Goal: Task Accomplishment & Management: Manage account settings

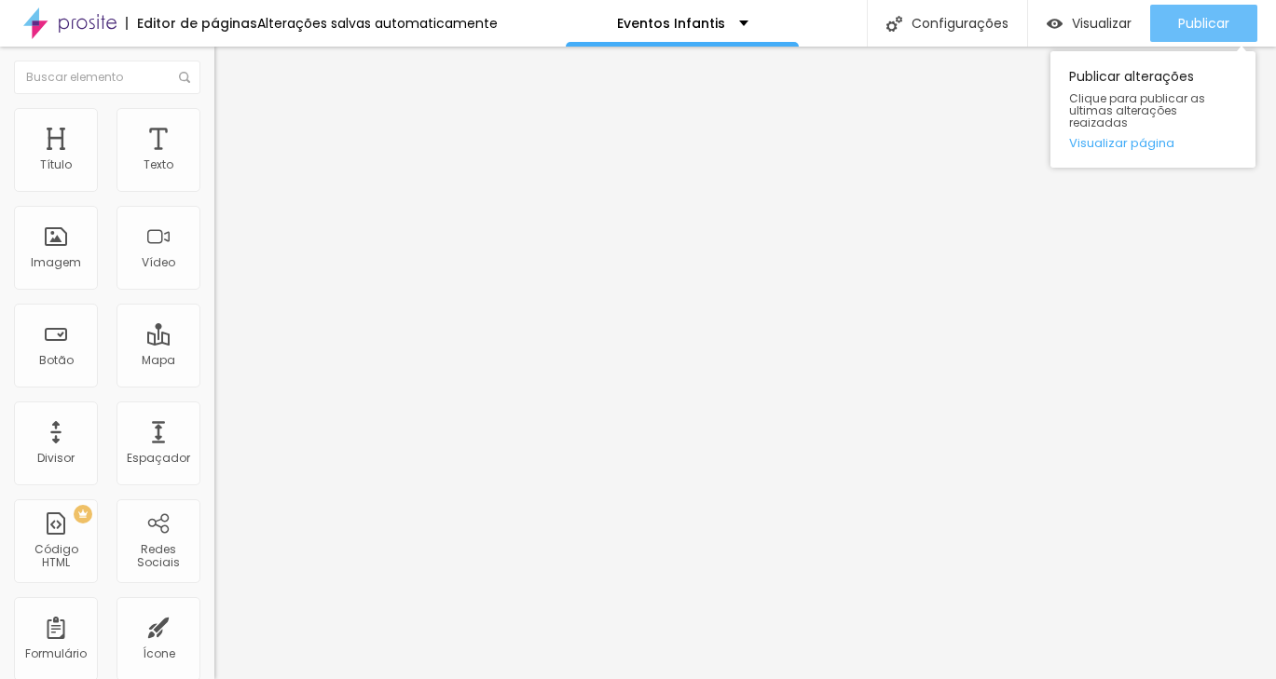
click at [1223, 16] on span "Publicar" at bounding box center [1203, 23] width 51 height 15
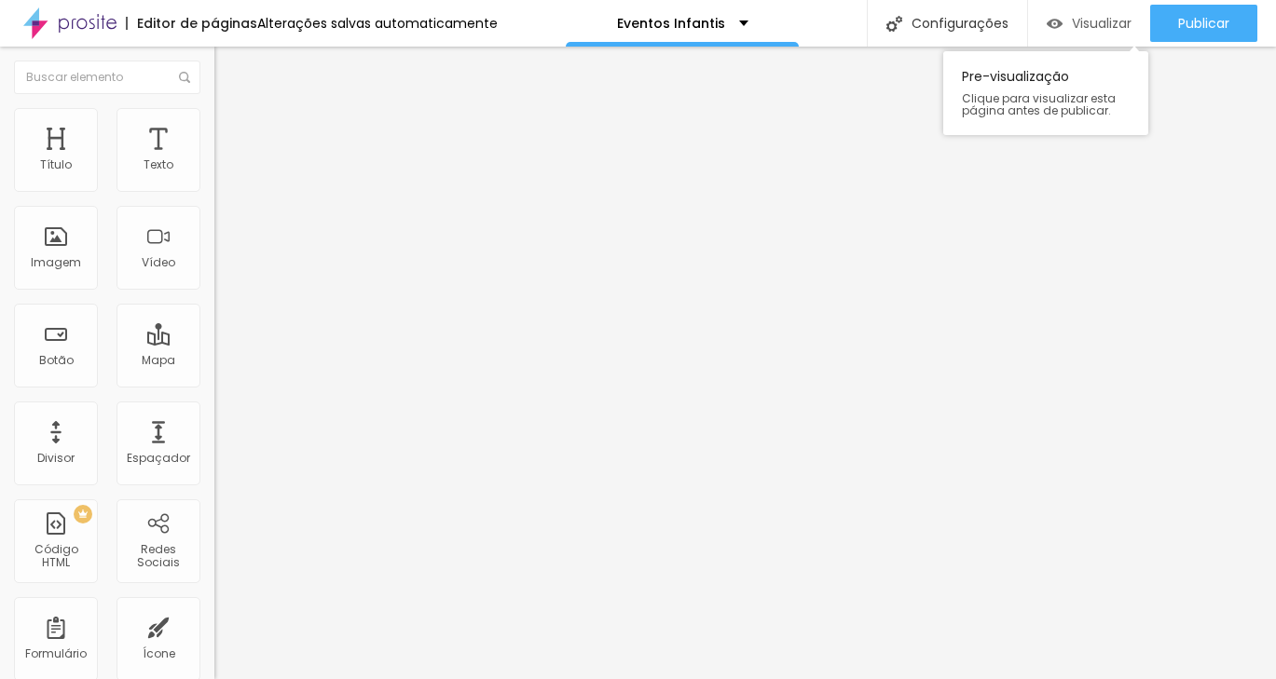
click at [1111, 16] on span "Visualizar" at bounding box center [1102, 23] width 60 height 15
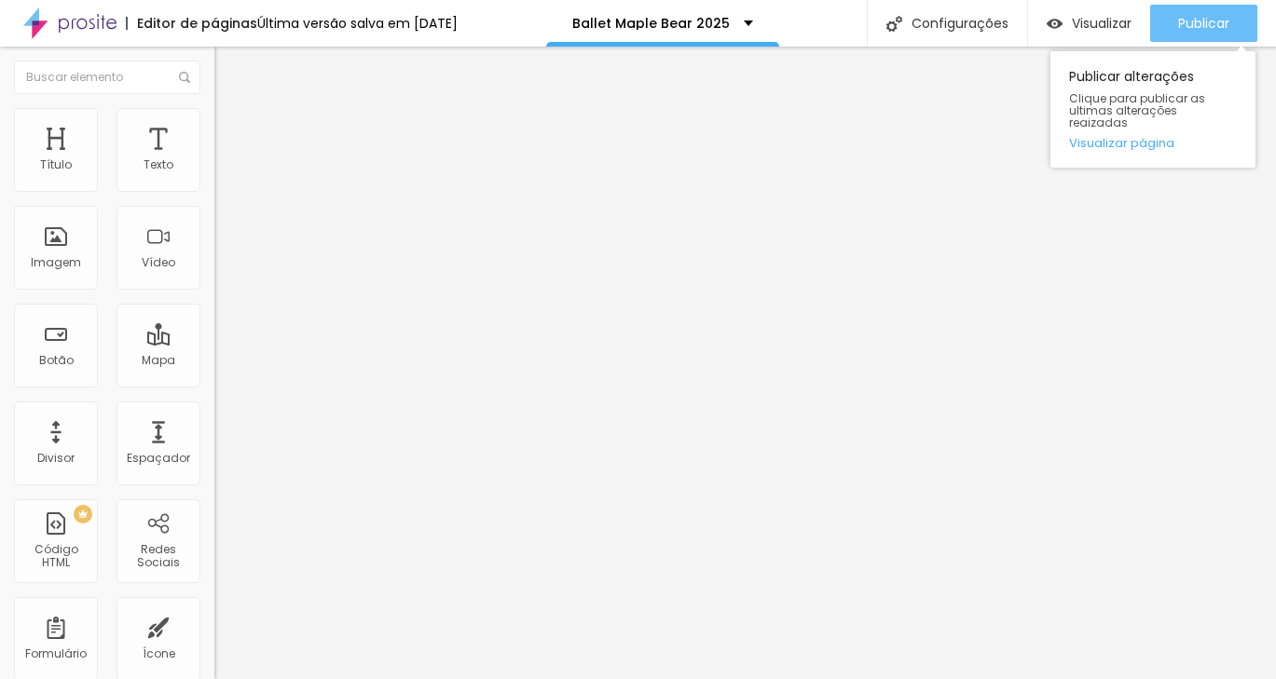
click at [1178, 31] on span "Publicar" at bounding box center [1203, 23] width 51 height 15
click at [1203, 16] on span "Publicar" at bounding box center [1203, 23] width 51 height 15
click at [1183, 39] on div "Publicar" at bounding box center [1203, 23] width 51 height 37
